Goal: Information Seeking & Learning: Learn about a topic

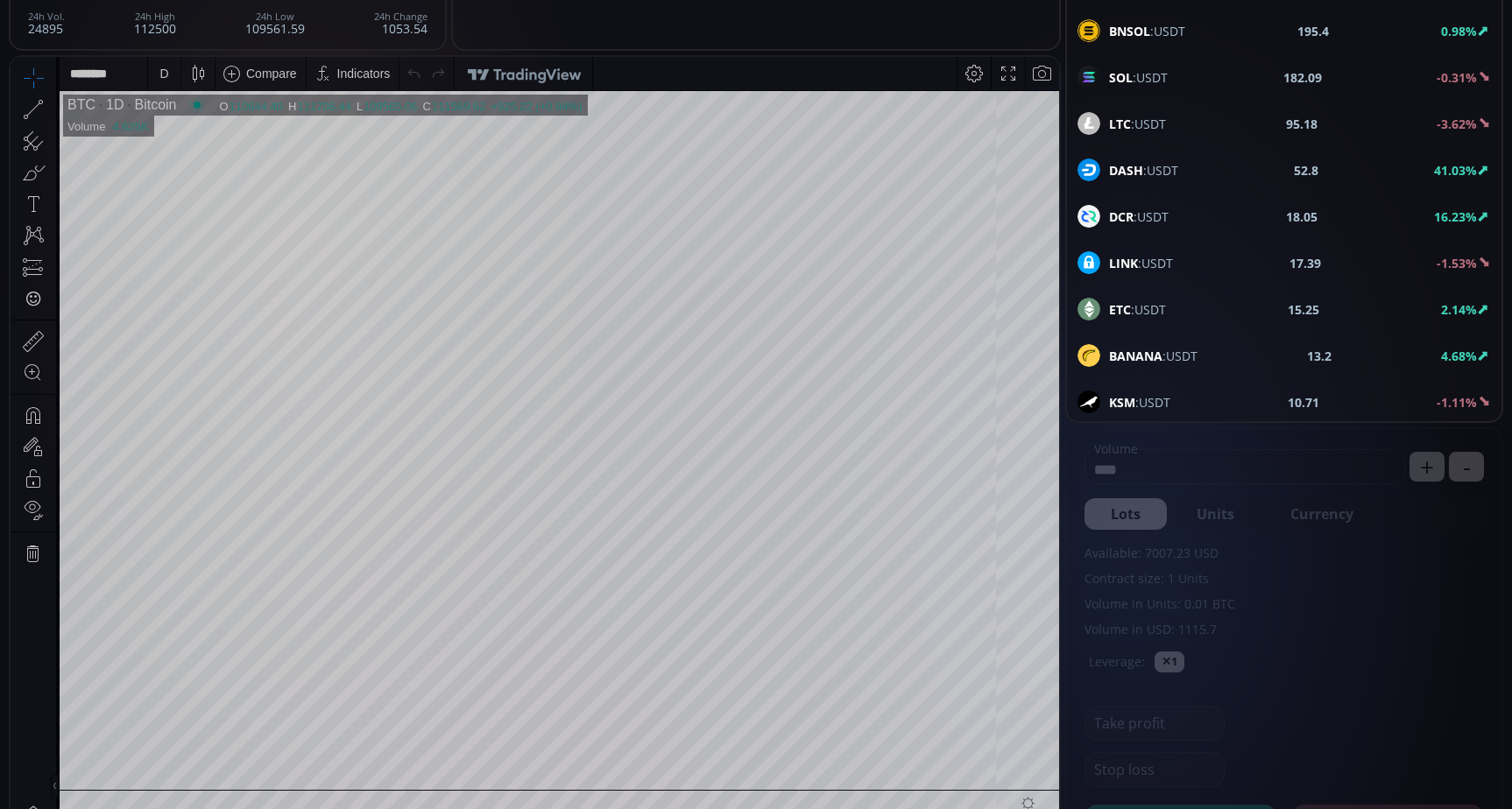
scroll to position [88, 0]
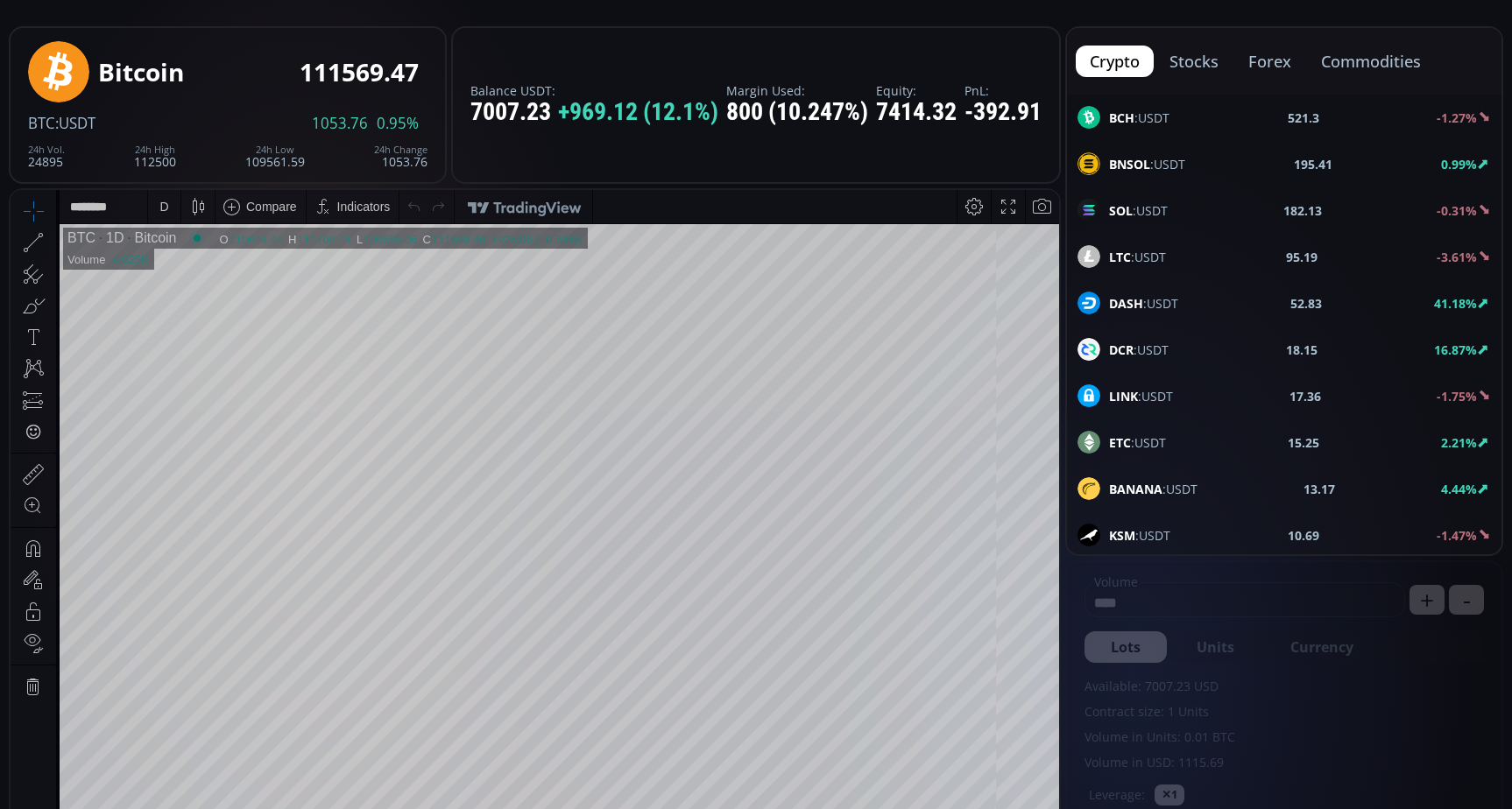
click at [1172, 301] on span "DASH :USDT" at bounding box center [1143, 302] width 69 height 18
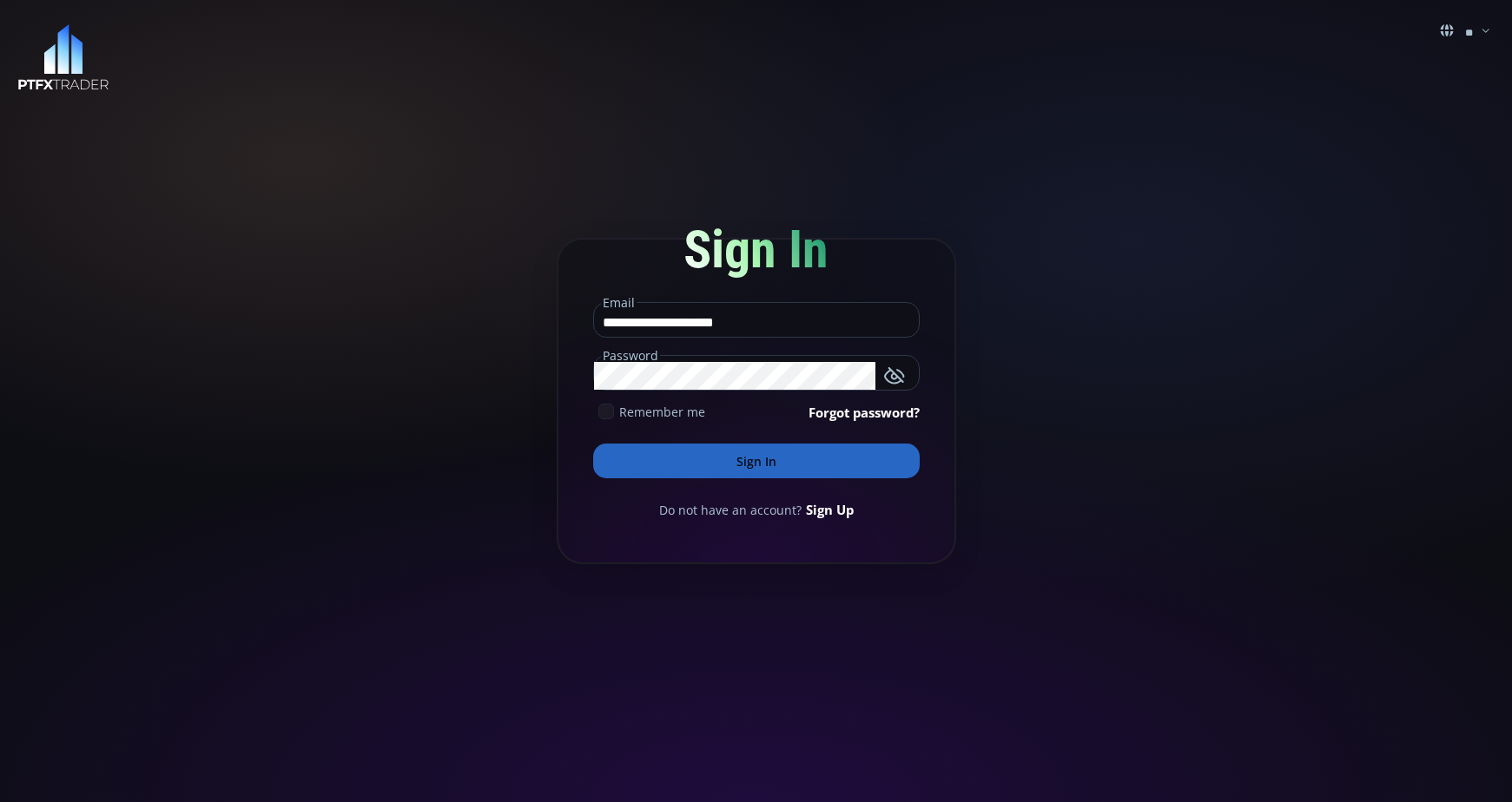
click at [815, 467] on button "Sign In" at bounding box center [756, 460] width 326 height 35
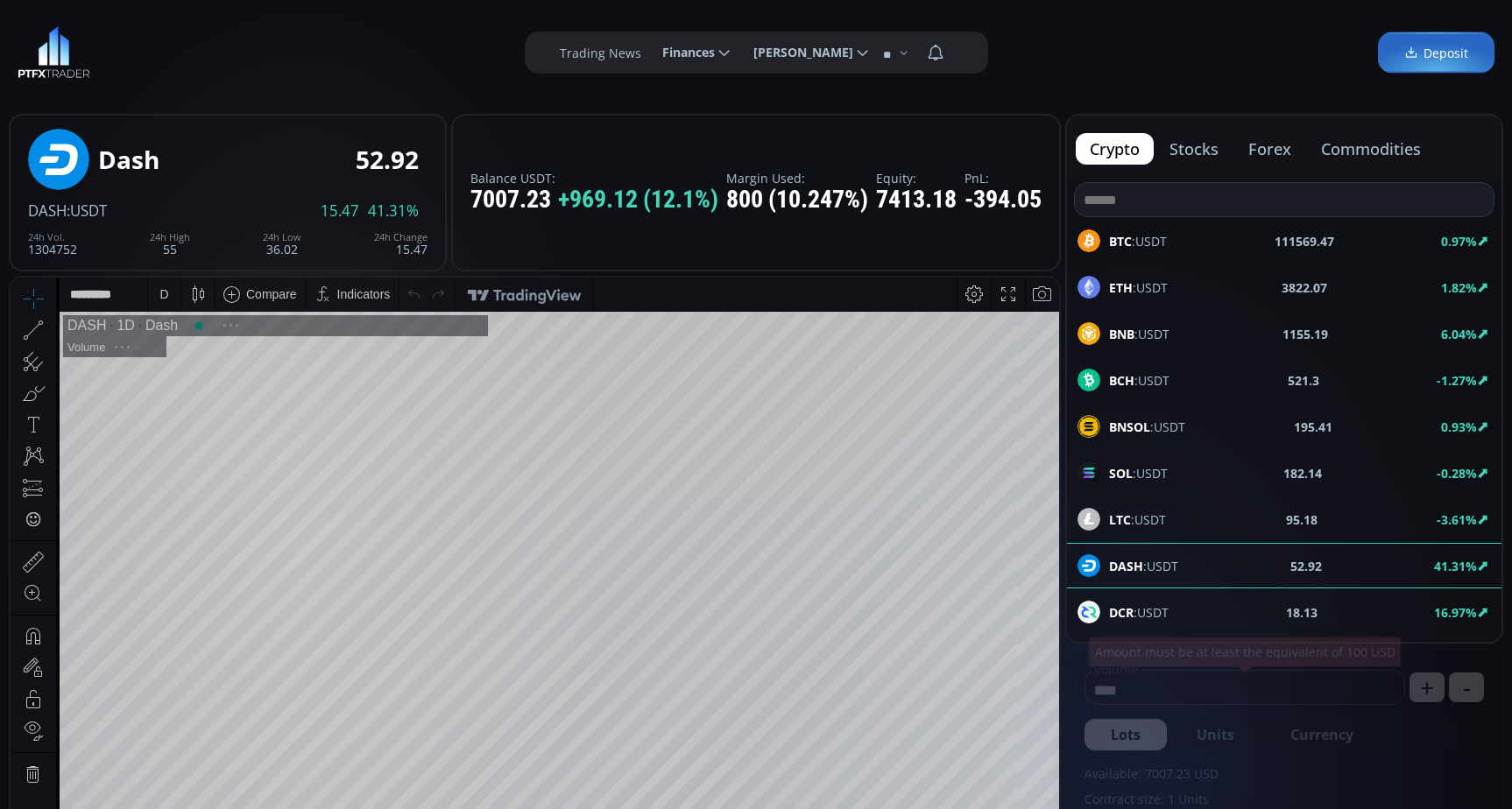
scroll to position [244, 0]
click at [154, 300] on div "D" at bounding box center [165, 294] width 32 height 33
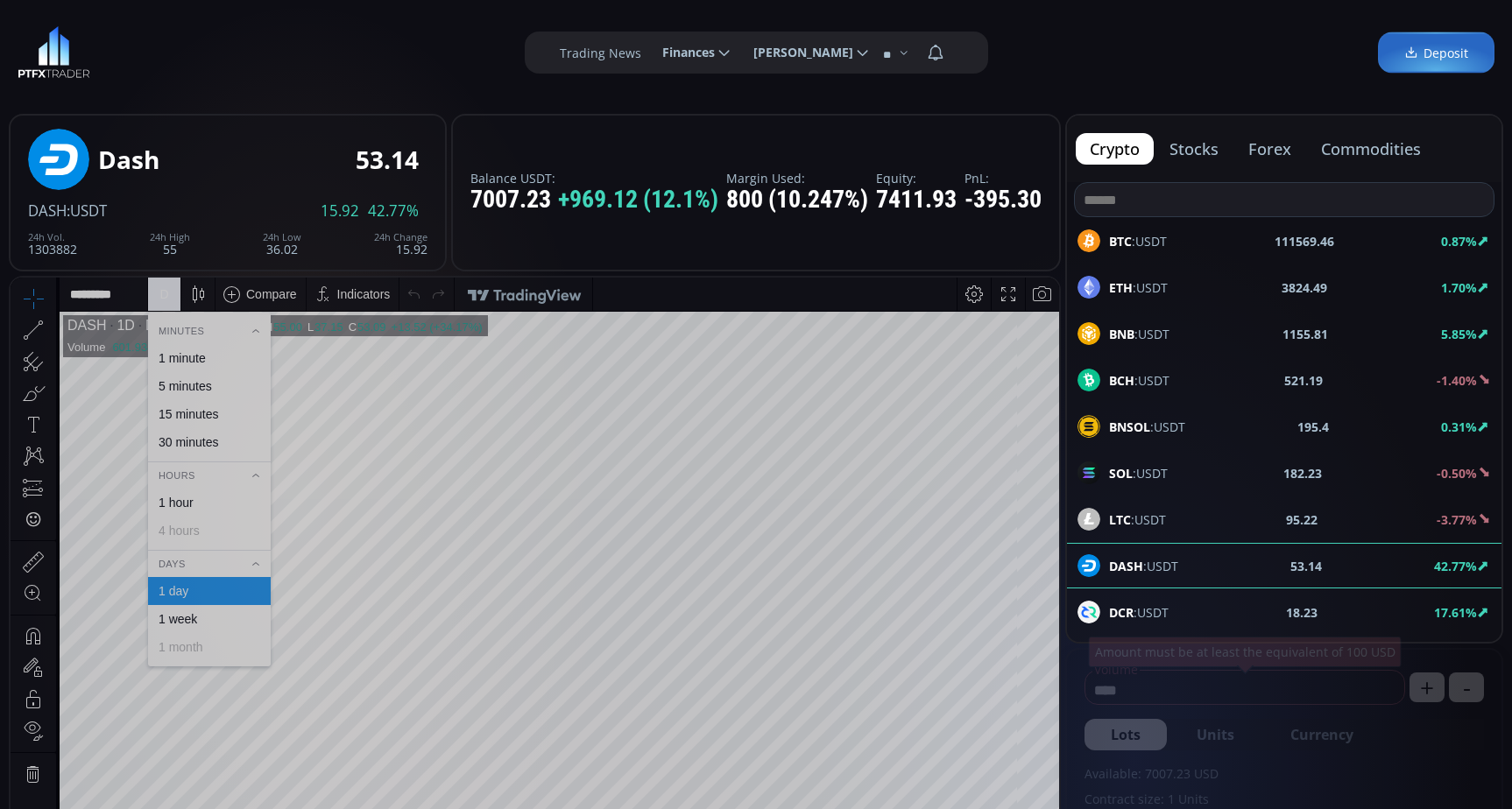
click at [184, 352] on div "1 minute" at bounding box center [182, 357] width 47 height 14
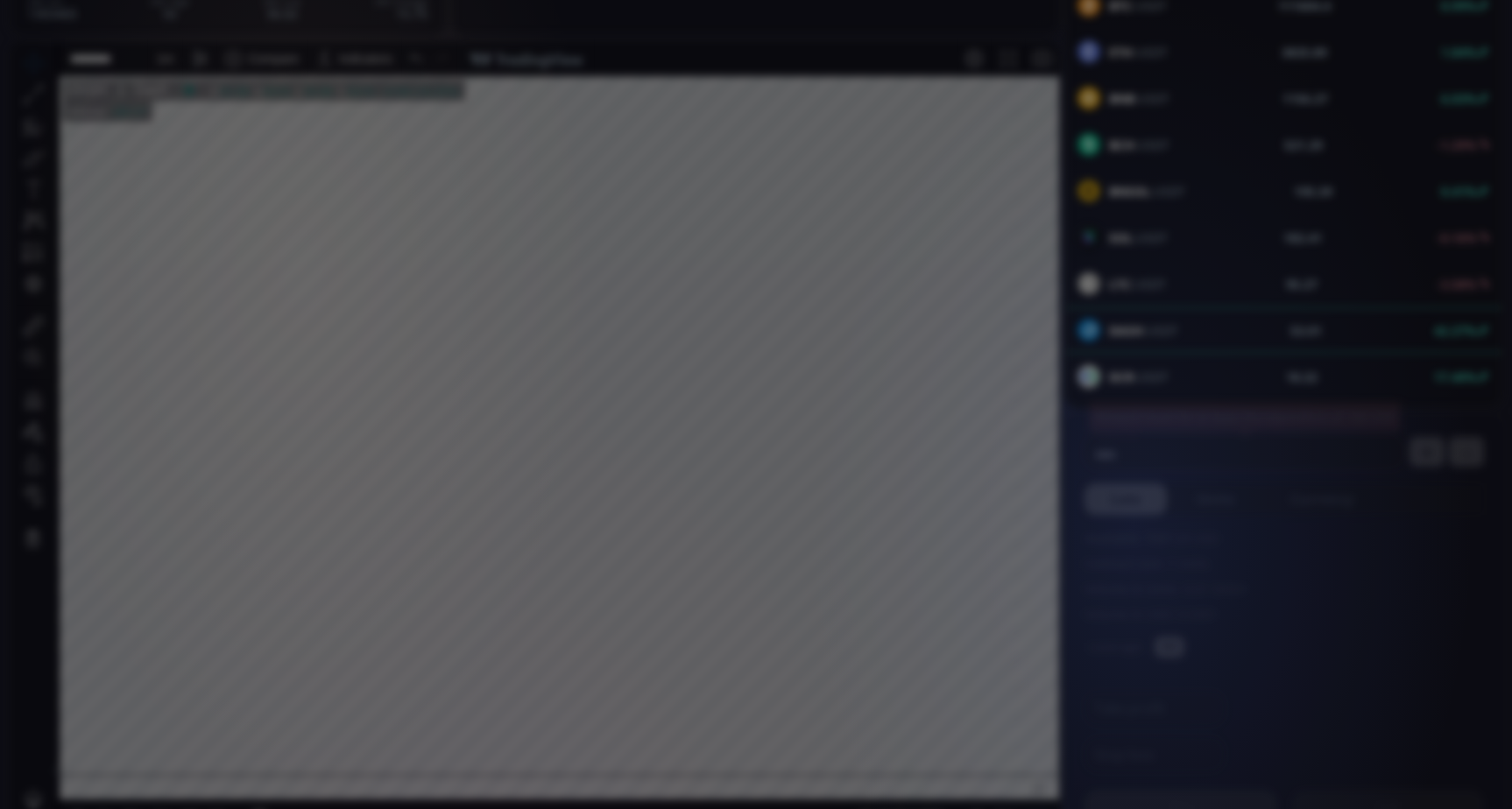
scroll to position [263, 0]
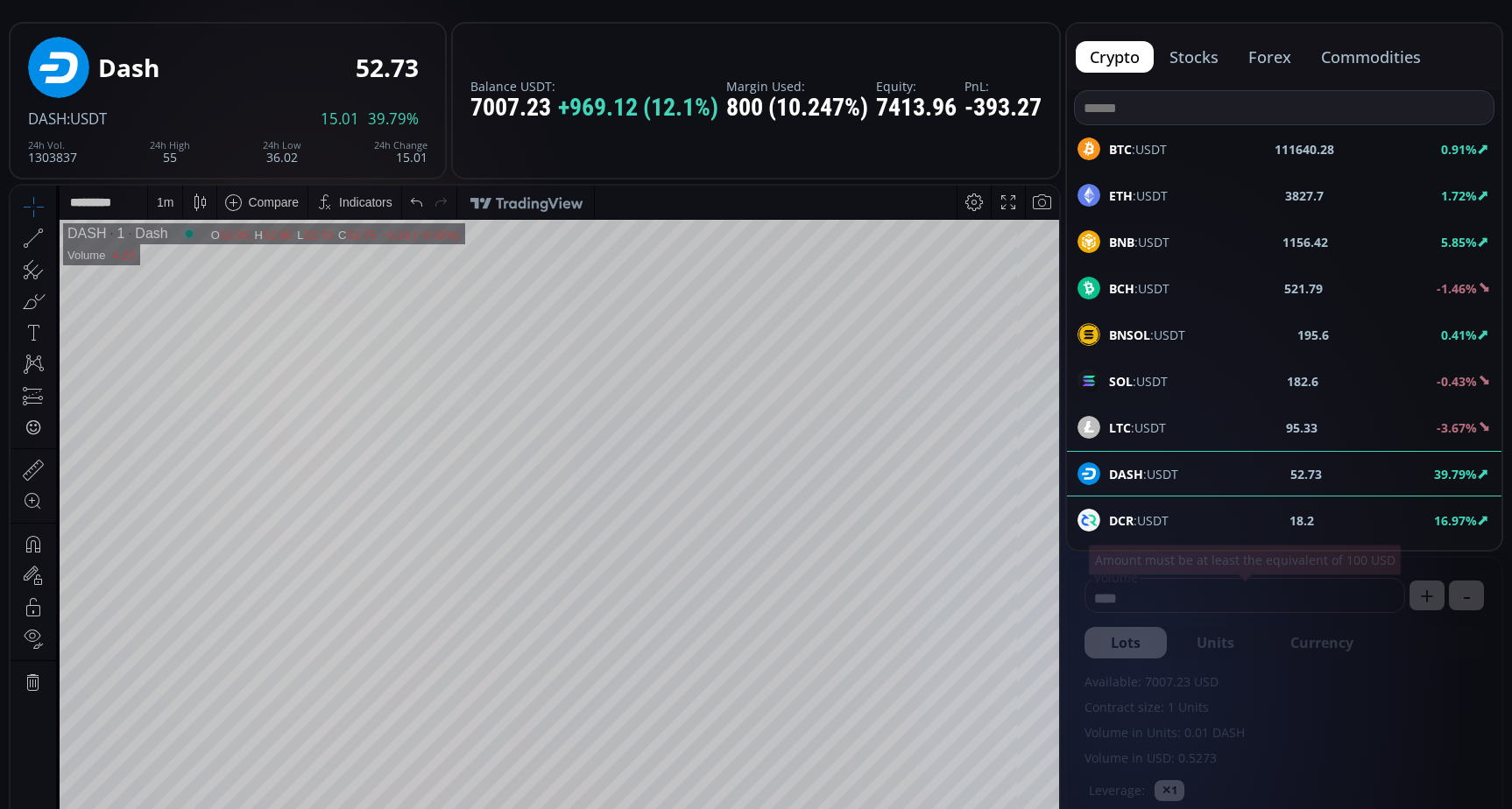
scroll to position [88, 0]
